Goal: Find specific page/section: Find specific page/section

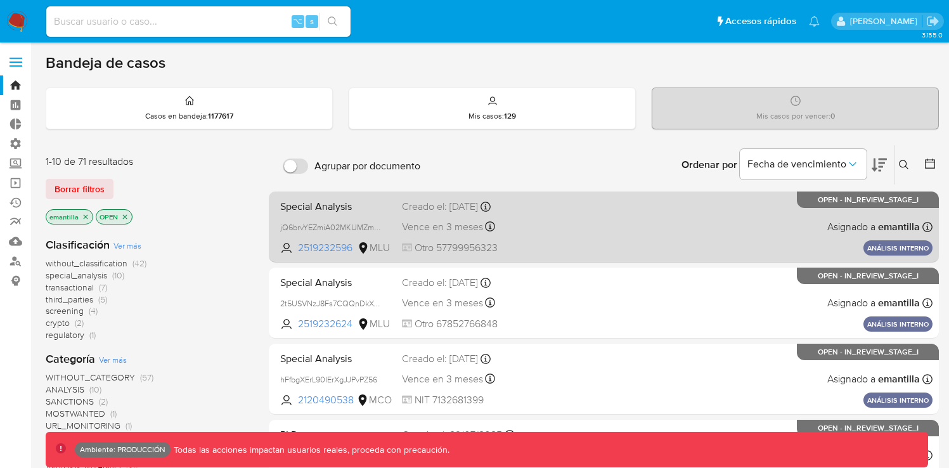
click at [658, 243] on div "Special Analysis jQ6brvYEZmiA02MKUMZmrBrO 2519232596 MLU Creado el: 19/08/2025 …" at bounding box center [603, 227] width 657 height 64
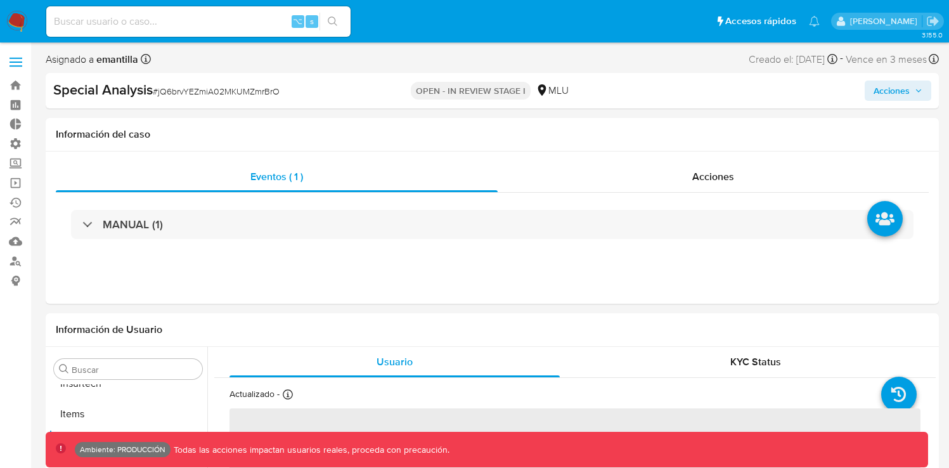
scroll to position [566, 0]
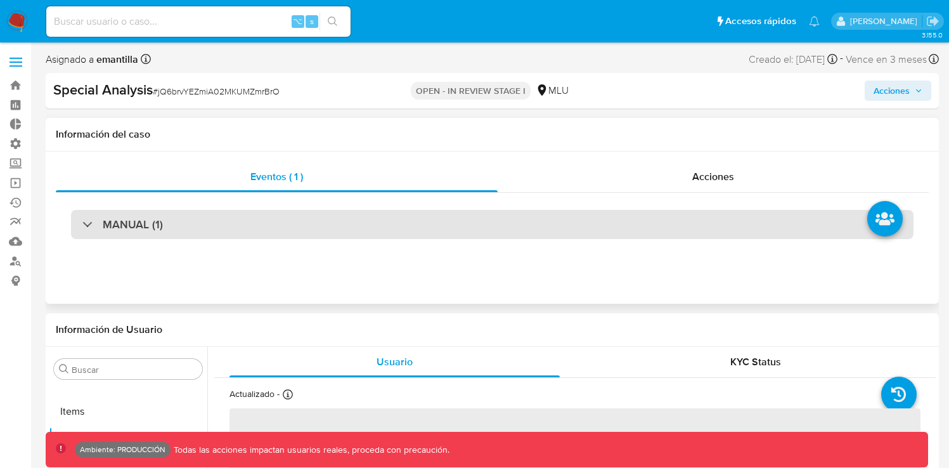
click at [604, 233] on div "MANUAL (1)" at bounding box center [492, 224] width 842 height 29
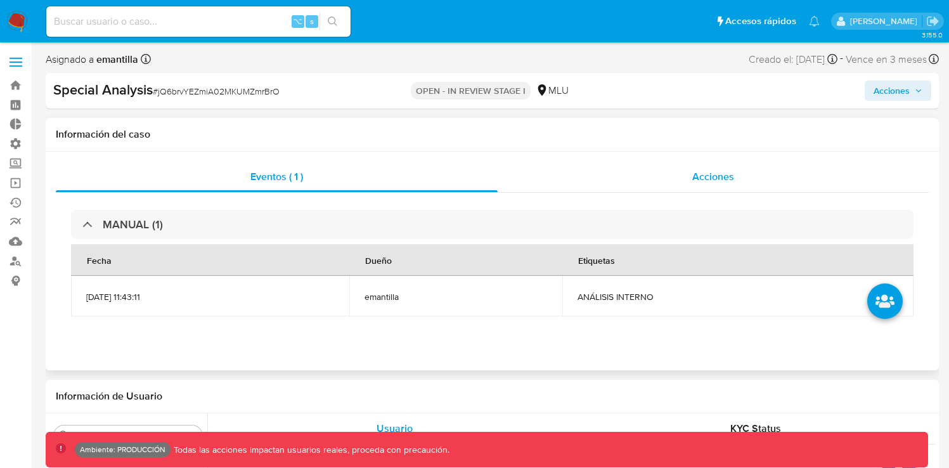
click at [723, 184] on div "Acciones" at bounding box center [713, 177] width 431 height 30
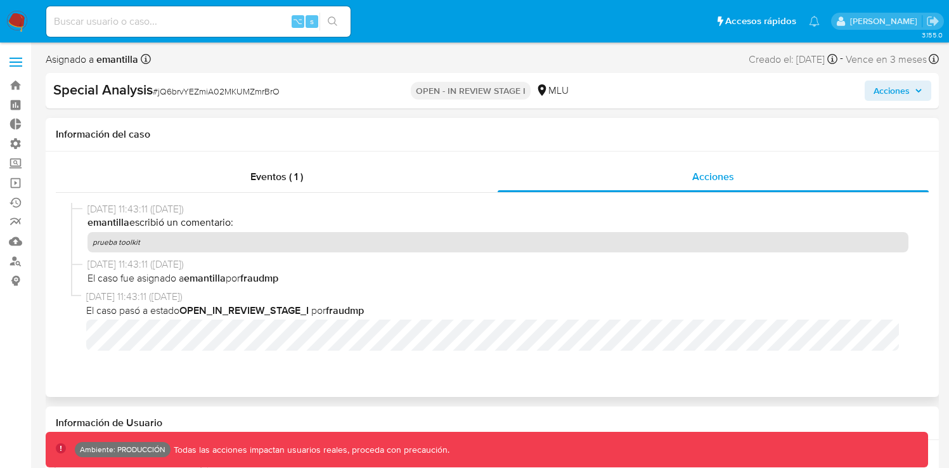
scroll to position [0, 0]
click at [22, 82] on link "Bandeja" at bounding box center [75, 85] width 151 height 20
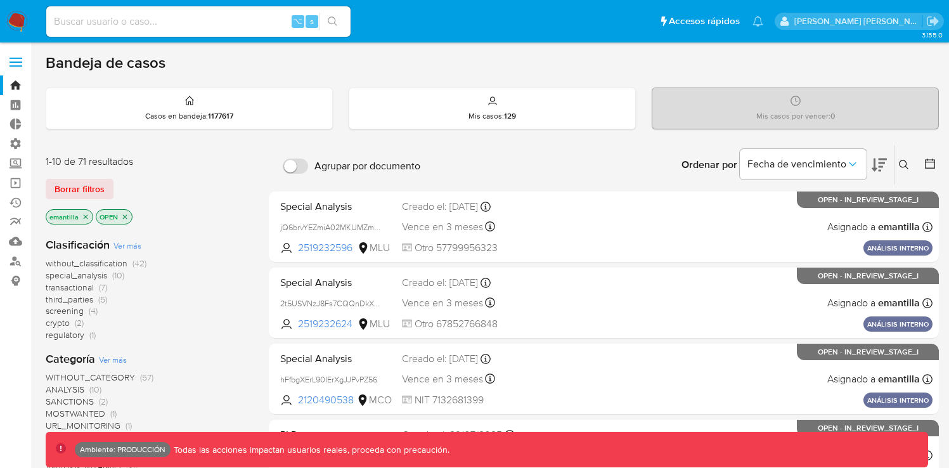
click at [85, 217] on icon "close-filter" at bounding box center [86, 217] width 8 height 8
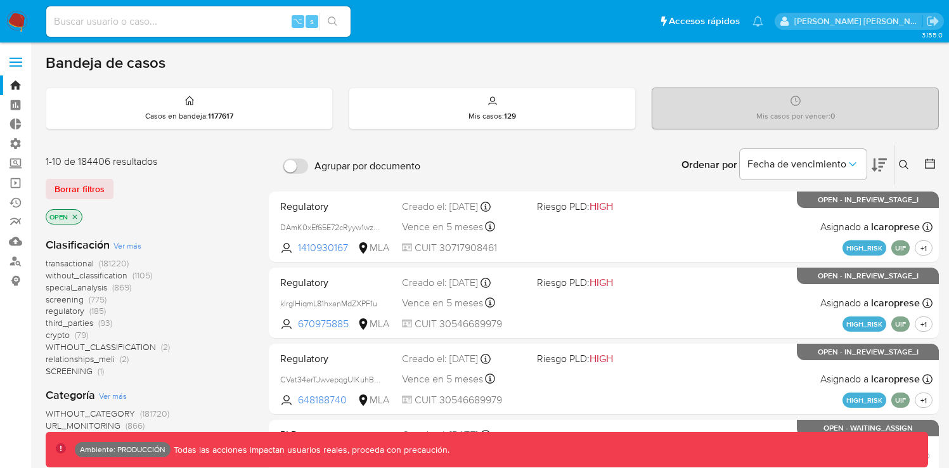
click at [77, 216] on icon "close-filter" at bounding box center [75, 217] width 8 height 8
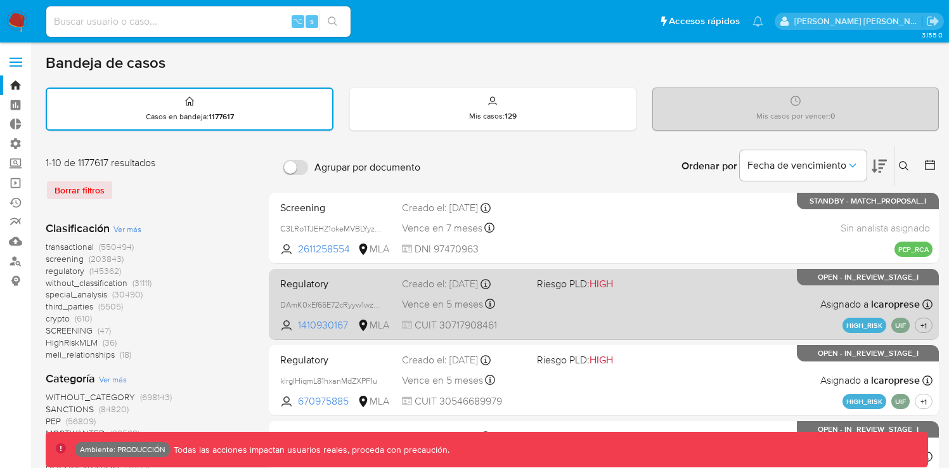
click at [715, 314] on div "Regulatory DAmK0xEf65E72cRyyw1wzIP3 1410930167 MLA Riesgo PLD: HIGH Creado el: …" at bounding box center [603, 304] width 657 height 64
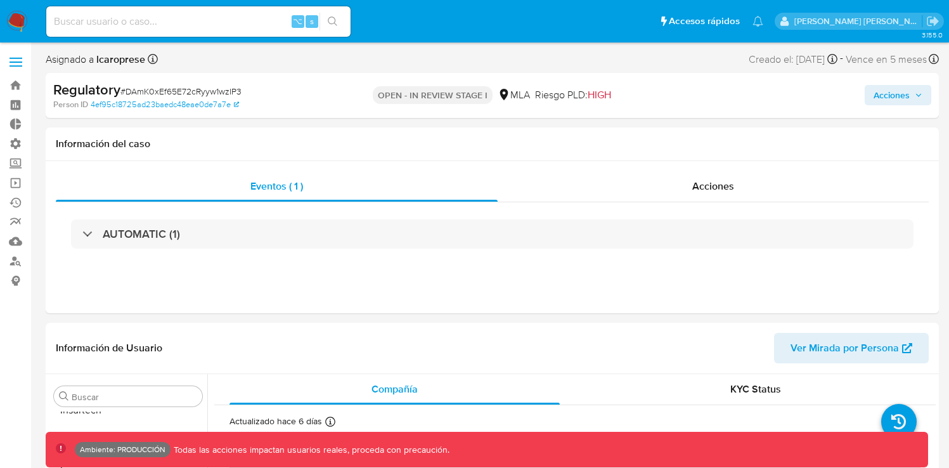
scroll to position [596, 0]
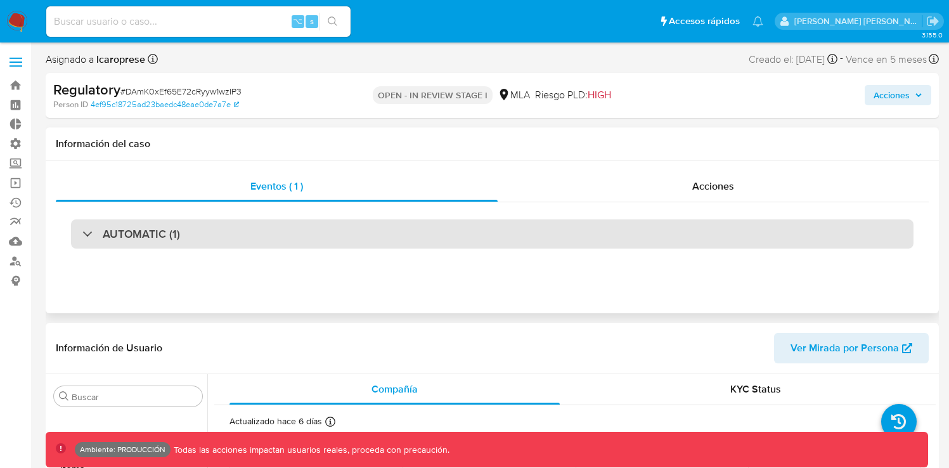
click at [505, 229] on div "AUTOMATIC (1)" at bounding box center [492, 233] width 842 height 29
